Goal: Information Seeking & Learning: Learn about a topic

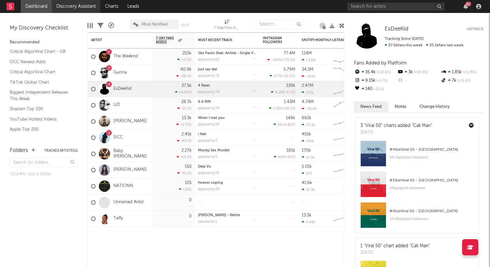
click at [64, 4] on link "Discovery Assistant" at bounding box center [76, 6] width 49 height 13
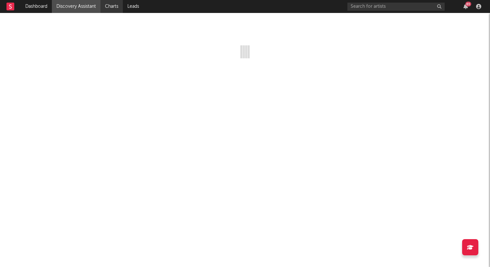
click at [121, 8] on link "Charts" at bounding box center [111, 6] width 22 height 13
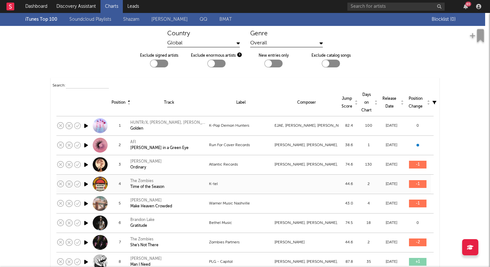
scroll to position [6, 0]
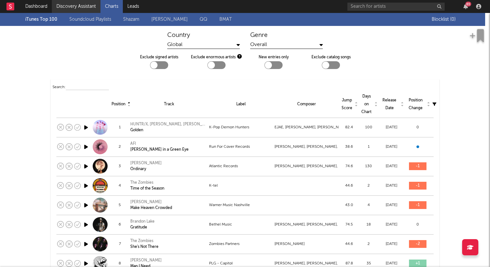
click at [85, 6] on link "Discovery Assistant" at bounding box center [76, 6] width 49 height 13
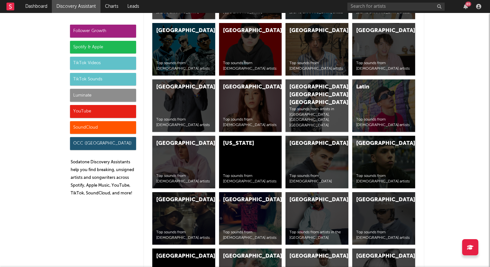
click at [107, 96] on div "Luminate" at bounding box center [103, 95] width 66 height 13
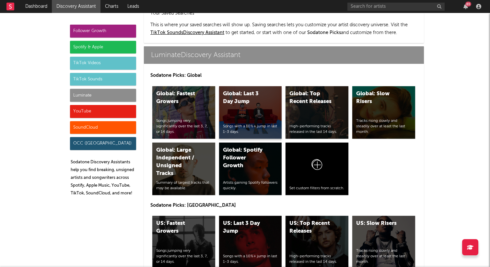
scroll to position [2777, 0]
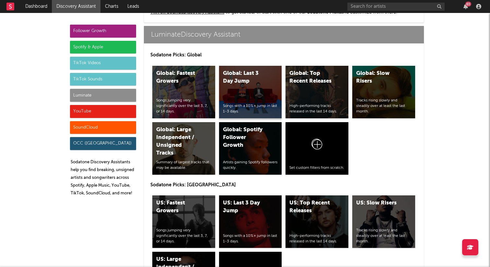
click at [247, 100] on div "Global: Last 3 Day Jump Songs with a 10%+ jump in last 1-3 days." at bounding box center [250, 92] width 63 height 53
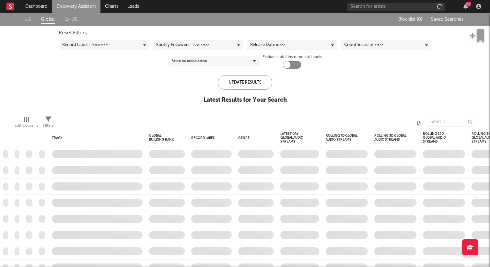
checkbox input "true"
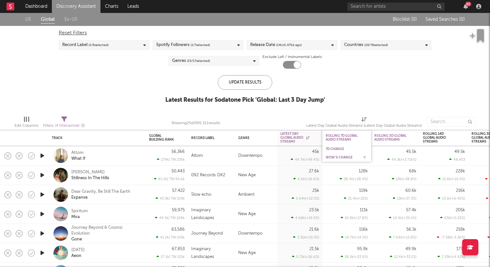
click at [339, 159] on div "WoW % Change" at bounding box center [342, 158] width 32 height 4
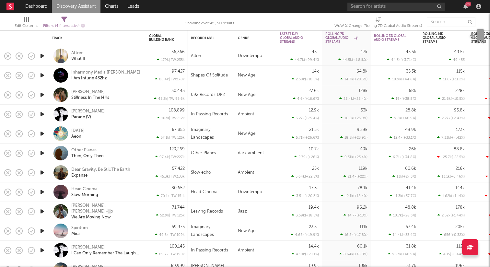
click at [39, 95] on div at bounding box center [42, 94] width 13 height 19
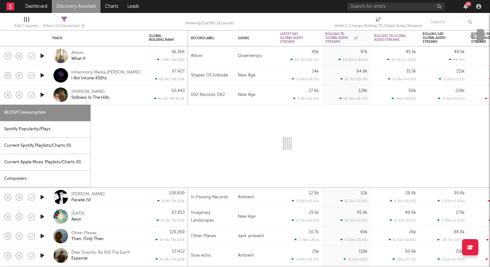
select select "6m"
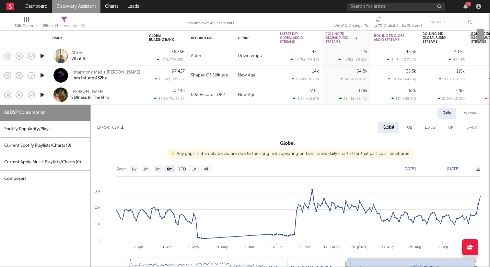
click at [39, 95] on icon "button" at bounding box center [42, 95] width 7 height 8
click at [40, 95] on icon "button" at bounding box center [42, 95] width 7 height 8
click at [46, 91] on div at bounding box center [42, 94] width 13 height 19
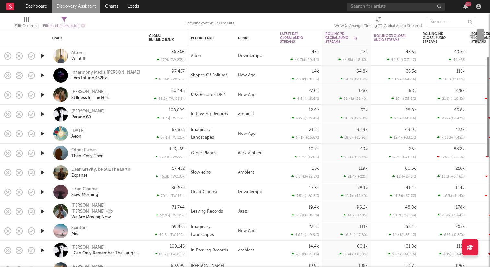
click at [41, 97] on icon "button" at bounding box center [42, 95] width 7 height 8
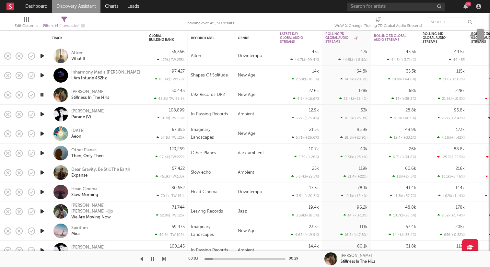
click at [42, 113] on icon "button" at bounding box center [42, 114] width 7 height 8
click at [40, 114] on icon "button" at bounding box center [42, 114] width 6 height 8
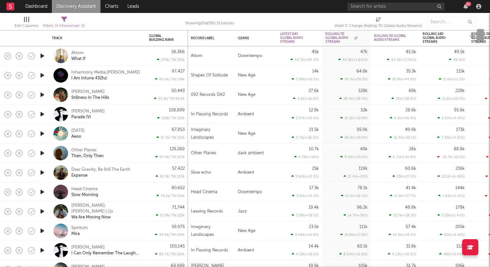
click at [43, 134] on icon "button" at bounding box center [42, 134] width 7 height 8
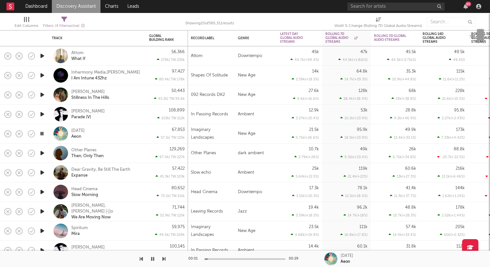
click at [43, 134] on icon "button" at bounding box center [42, 134] width 6 height 8
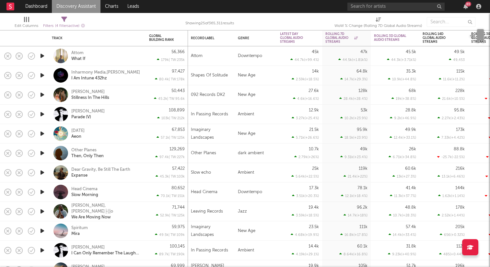
click at [43, 154] on icon "button" at bounding box center [42, 153] width 7 height 8
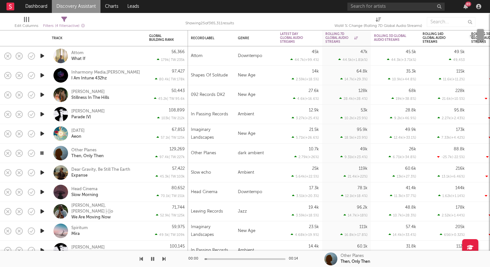
click at [44, 152] on icon "button" at bounding box center [42, 153] width 6 height 8
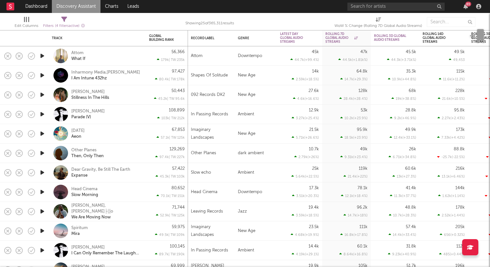
click at [41, 172] on icon "button" at bounding box center [42, 173] width 7 height 8
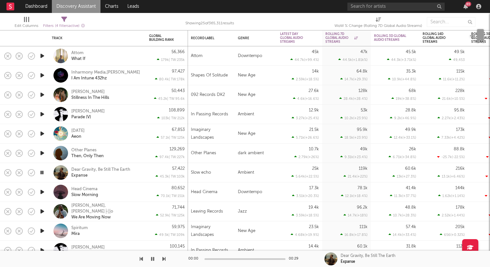
click at [41, 172] on icon "button" at bounding box center [42, 173] width 6 height 8
